Goal: Task Accomplishment & Management: Use online tool/utility

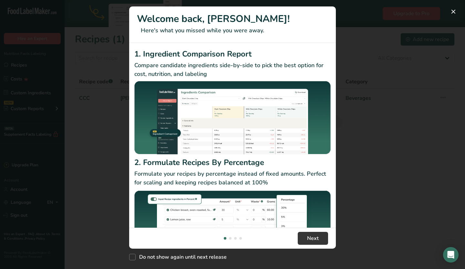
click at [350, 121] on div "New Features" at bounding box center [232, 134] width 465 height 269
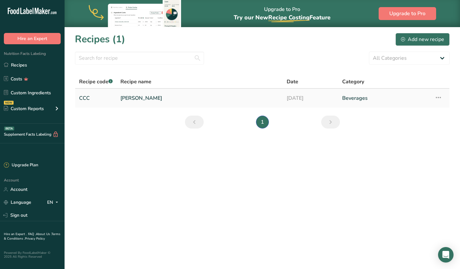
click at [238, 101] on link "[PERSON_NAME]" at bounding box center [200, 98] width 159 height 14
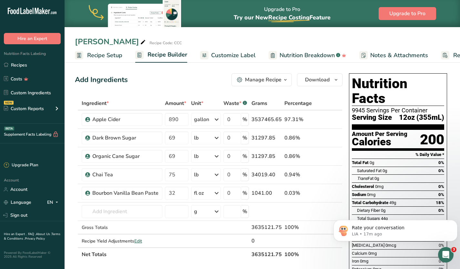
click at [218, 55] on span "Customize Label" at bounding box center [233, 55] width 45 height 9
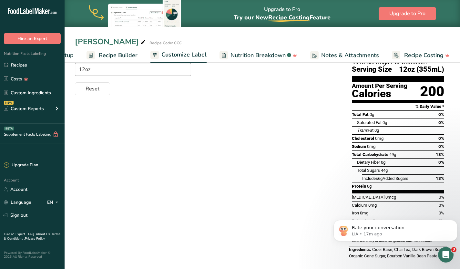
scroll to position [88, 0]
drag, startPoint x: 422, startPoint y: 128, endPoint x: 361, endPoint y: 127, distance: 60.7
click at [361, 136] on span "Cholesterol" at bounding box center [363, 138] width 22 height 5
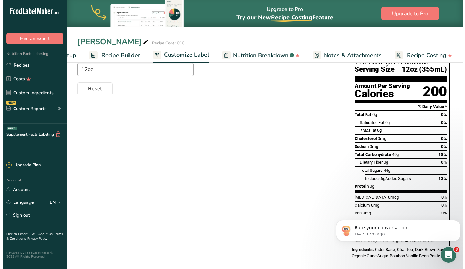
scroll to position [0, 0]
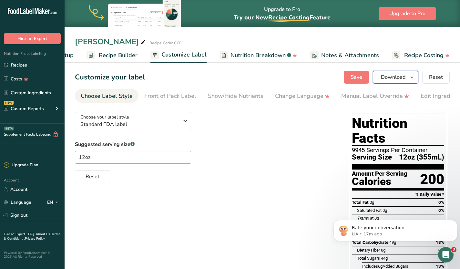
click at [403, 77] on span "Download" at bounding box center [393, 77] width 25 height 8
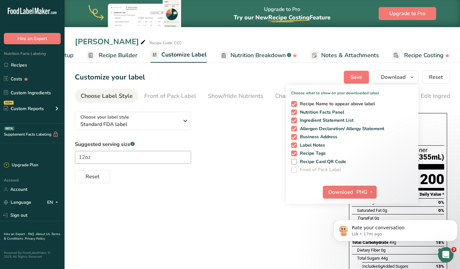
click at [325, 104] on span "Recipe Name to appear above label" at bounding box center [336, 104] width 78 height 6
click at [296, 104] on input "Recipe Name to appear above label" at bounding box center [293, 104] width 4 height 4
checkbox input "false"
click at [314, 122] on span "Ingredient Statement List" at bounding box center [325, 121] width 57 height 6
click at [296, 122] on input "Ingredient Statement List" at bounding box center [293, 120] width 4 height 4
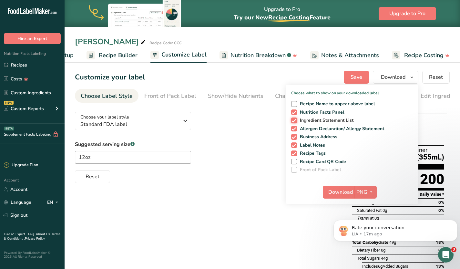
checkbox input "false"
click at [313, 130] on span "Allergen Declaration/ Allergy Statement" at bounding box center [341, 129] width 88 height 6
click at [296, 130] on input "Allergen Declaration/ Allergy Statement" at bounding box center [293, 129] width 4 height 4
checkbox input "false"
click at [310, 138] on span "Business Address" at bounding box center [317, 137] width 41 height 6
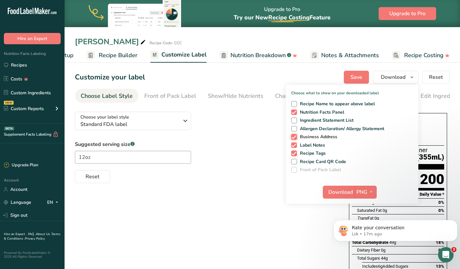
click at [296, 138] on input "Business Address" at bounding box center [293, 137] width 4 height 4
checkbox input "false"
click at [309, 145] on span "Label Notes" at bounding box center [311, 145] width 28 height 6
click at [296, 145] on input "Label Notes" at bounding box center [293, 145] width 4 height 4
checkbox input "false"
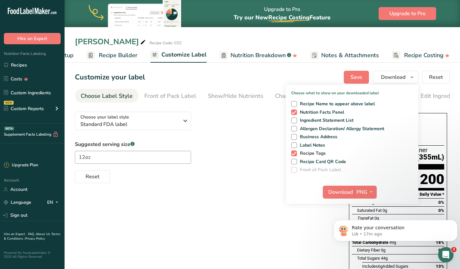
click at [309, 151] on span "Recipe Tags" at bounding box center [311, 154] width 29 height 6
click at [296, 151] on input "Recipe Tags" at bounding box center [293, 153] width 4 height 4
checkbox input "false"
click at [340, 189] on span "Download" at bounding box center [341, 192] width 25 height 8
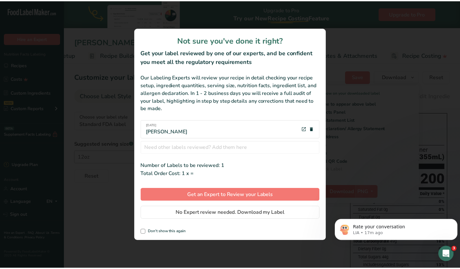
scroll to position [0, 44]
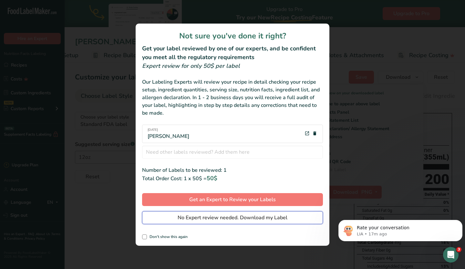
click at [233, 213] on button "No Expert review needed. Download my Label" at bounding box center [232, 217] width 181 height 13
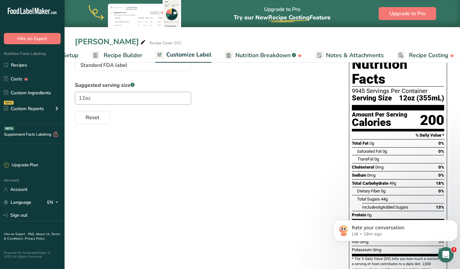
scroll to position [59, 0]
click at [124, 58] on span "Recipe Builder" at bounding box center [123, 55] width 39 height 9
